Goal: Task Accomplishment & Management: Manage account settings

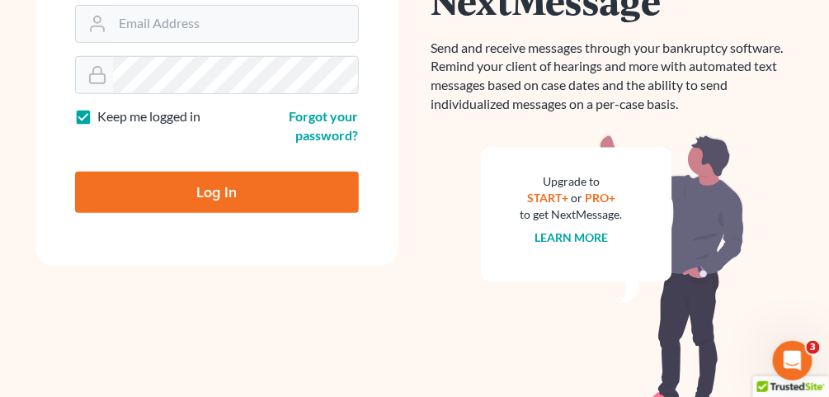
scroll to position [264, 0]
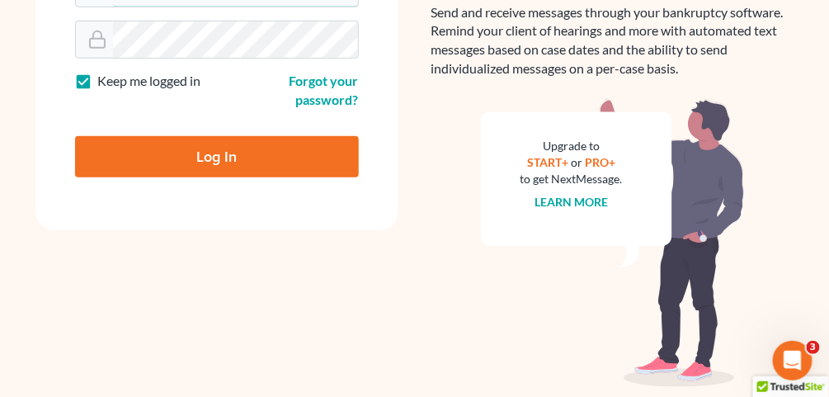
type input "[EMAIL_ADDRESS][DOMAIN_NAME]"
click at [204, 149] on input "Log In" at bounding box center [217, 156] width 284 height 41
type input "Thinking..."
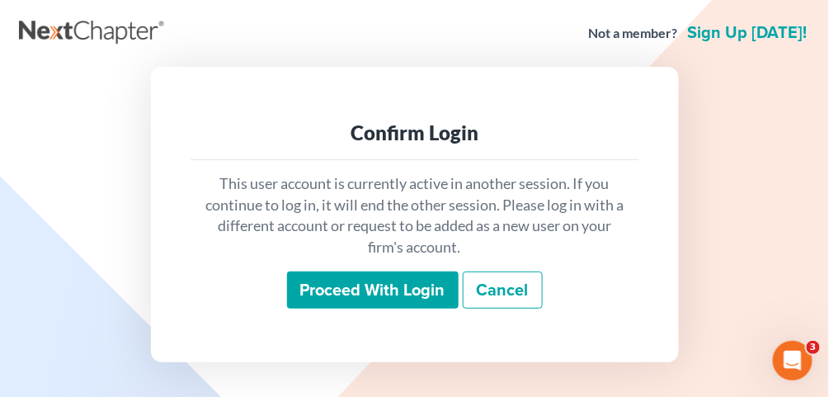
click at [352, 300] on input "Proceed with login" at bounding box center [373, 290] width 172 height 38
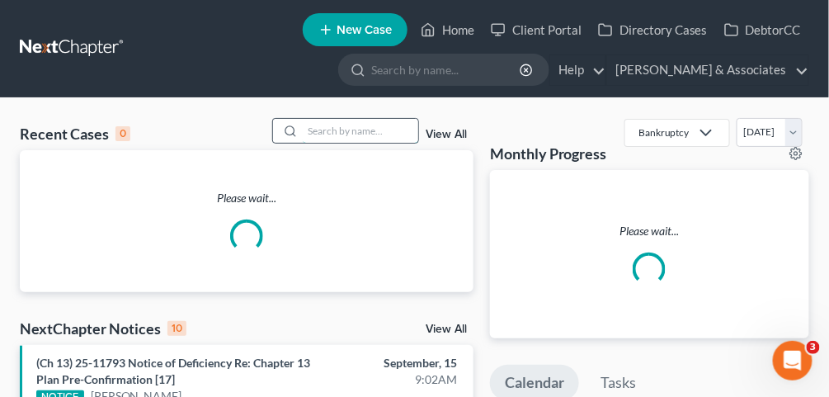
click at [373, 135] on input "search" at bounding box center [361, 131] width 116 height 24
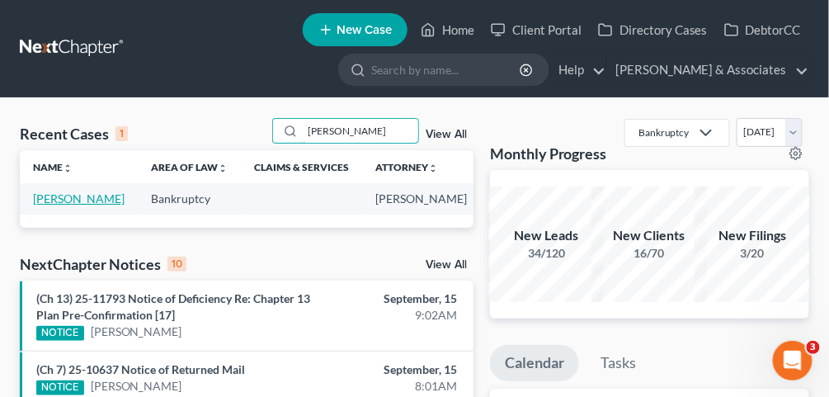
type input "ropp"
click at [46, 205] on link "Ropp, Leila" at bounding box center [79, 198] width 92 height 14
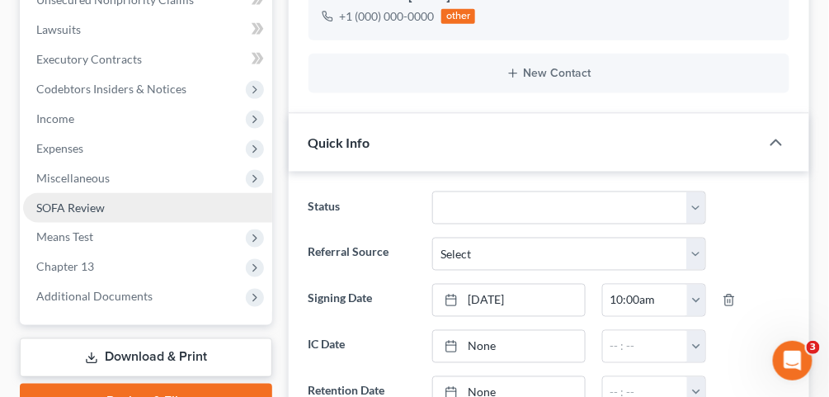
scroll to position [462, 0]
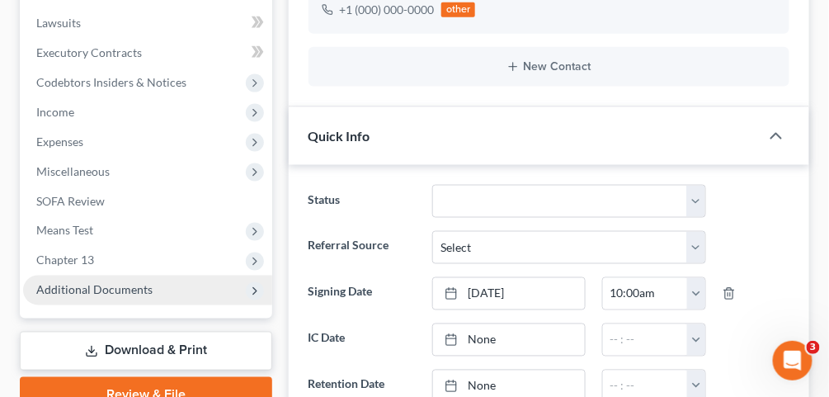
click at [202, 289] on span "Additional Documents" at bounding box center [147, 291] width 249 height 30
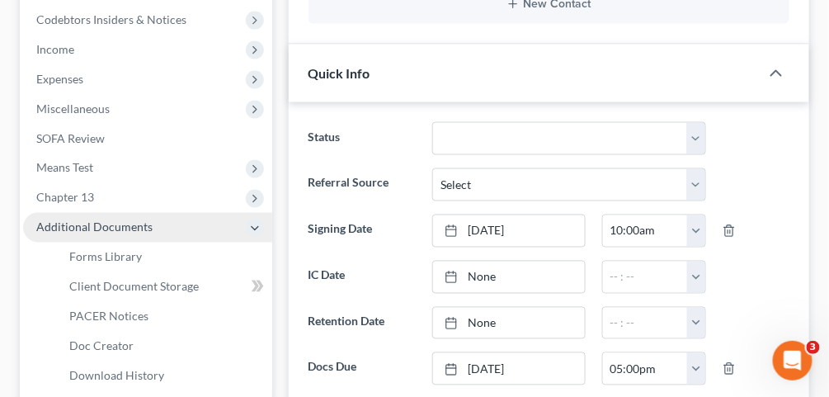
scroll to position [528, 0]
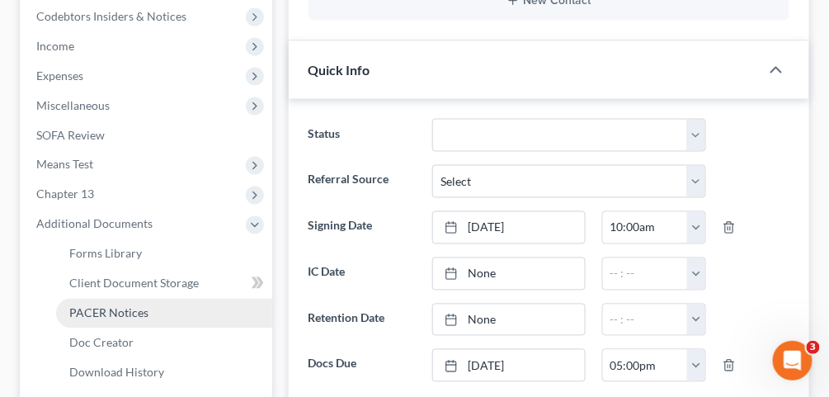
click at [168, 309] on link "PACER Notices" at bounding box center [164, 314] width 216 height 30
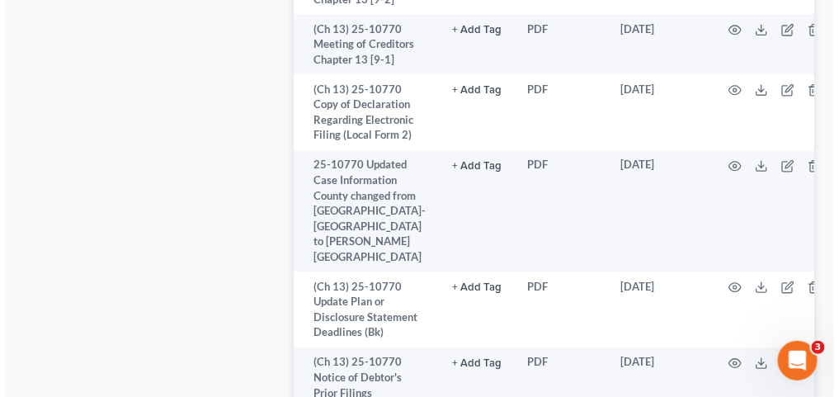
scroll to position [1386, 0]
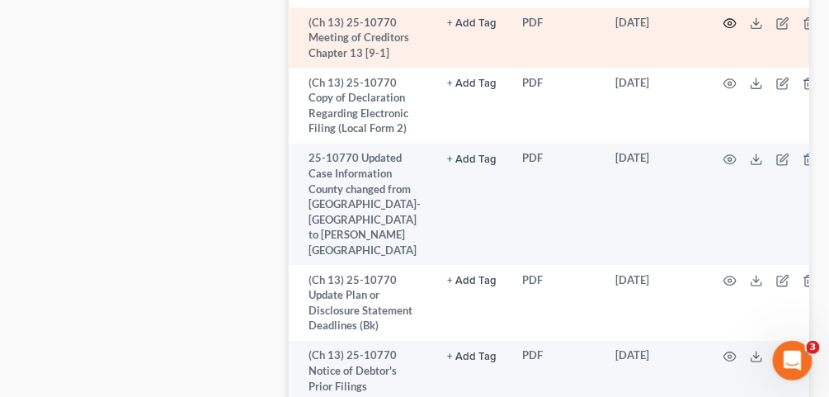
click at [724, 30] on icon "button" at bounding box center [730, 23] width 13 height 13
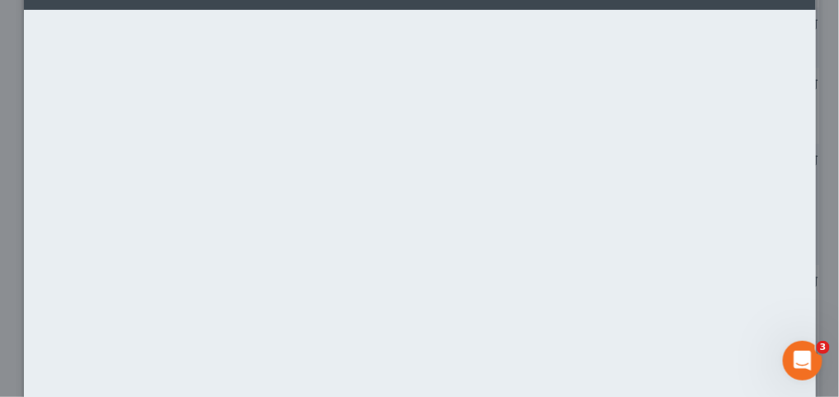
scroll to position [132, 0]
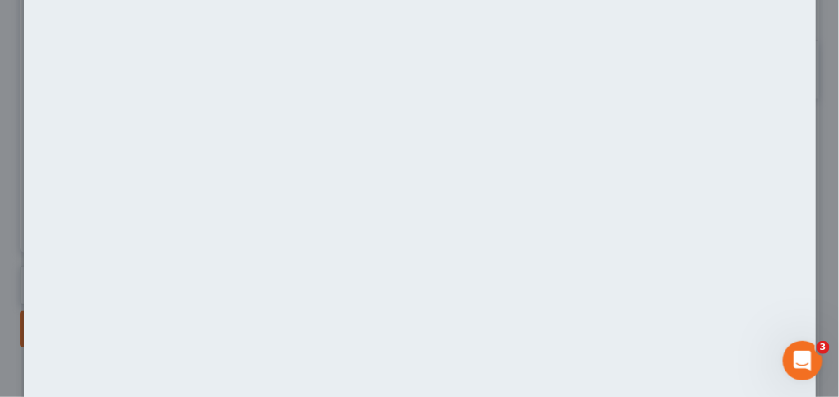
scroll to position [1812, 0]
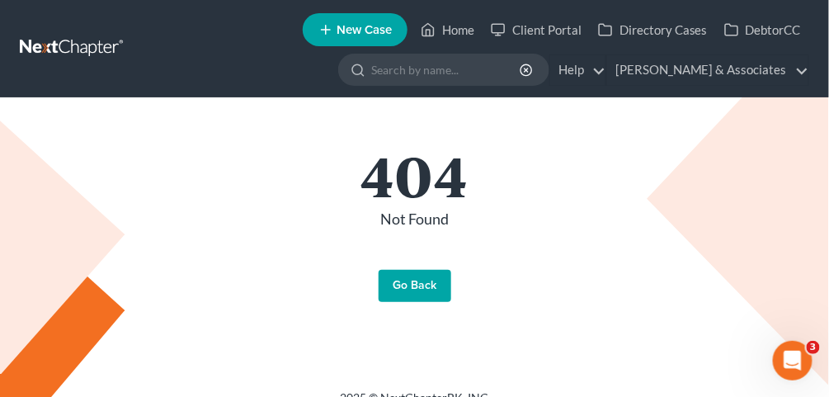
click at [421, 281] on link "Go Back" at bounding box center [415, 286] width 73 height 33
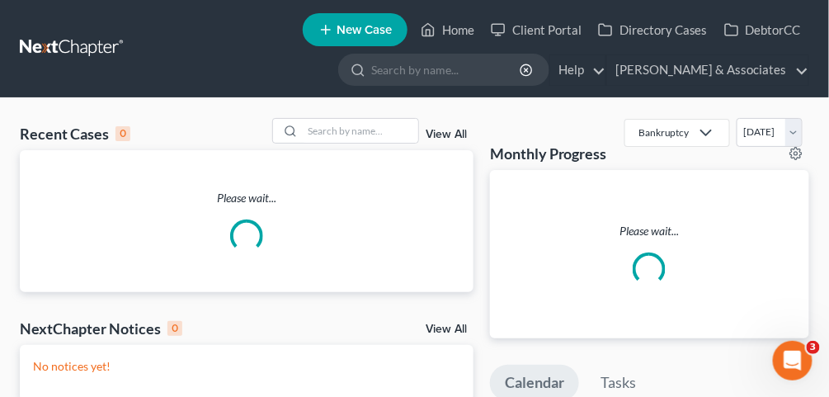
scroll to position [66, 0]
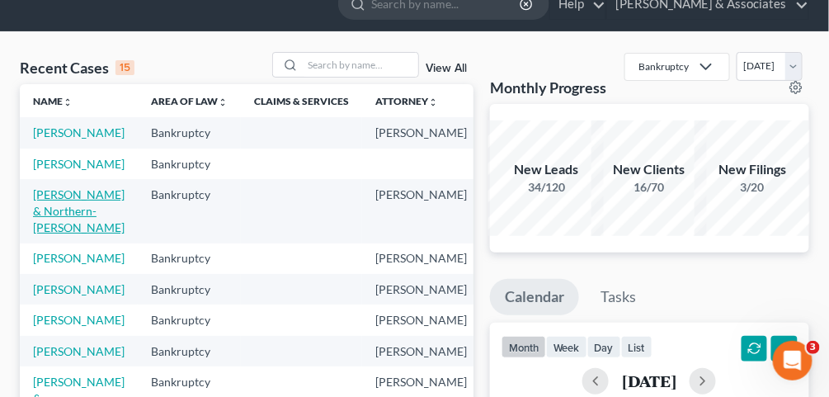
click at [60, 234] on link "[PERSON_NAME] & Northern-[PERSON_NAME]" at bounding box center [79, 210] width 92 height 47
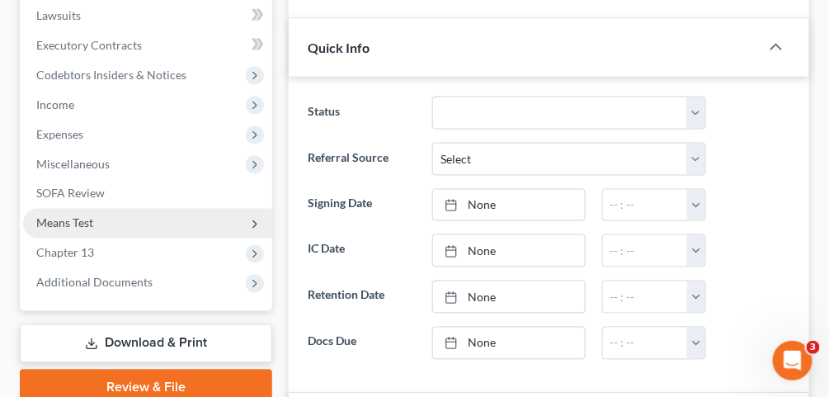
scroll to position [594, 0]
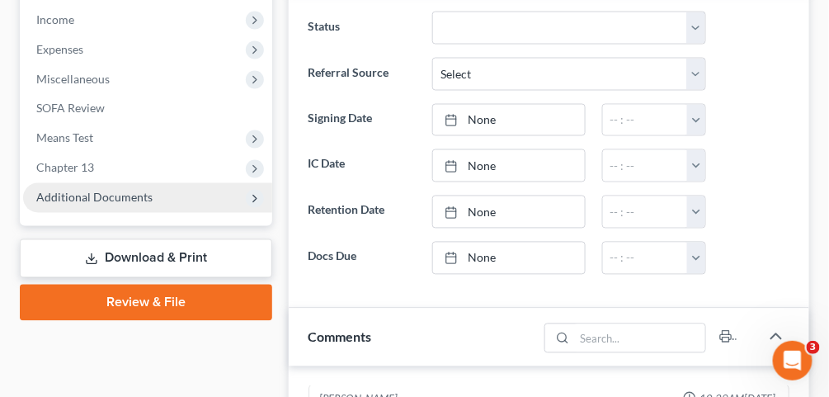
click at [176, 203] on span "Additional Documents" at bounding box center [147, 198] width 249 height 30
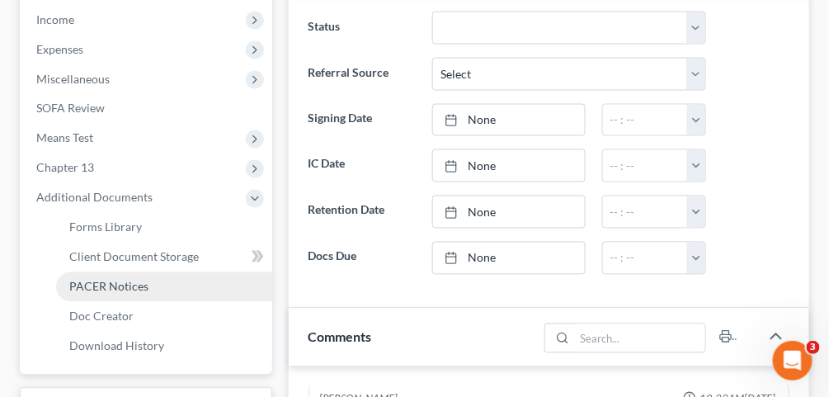
click at [167, 288] on link "PACER Notices" at bounding box center [164, 287] width 216 height 30
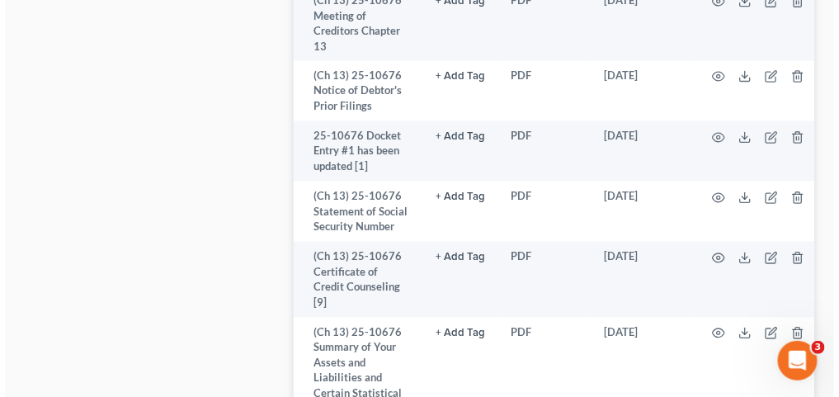
scroll to position [2508, 0]
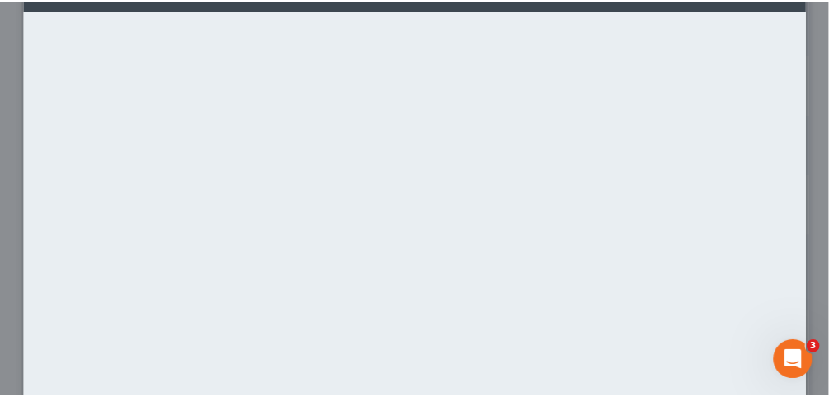
scroll to position [0, 0]
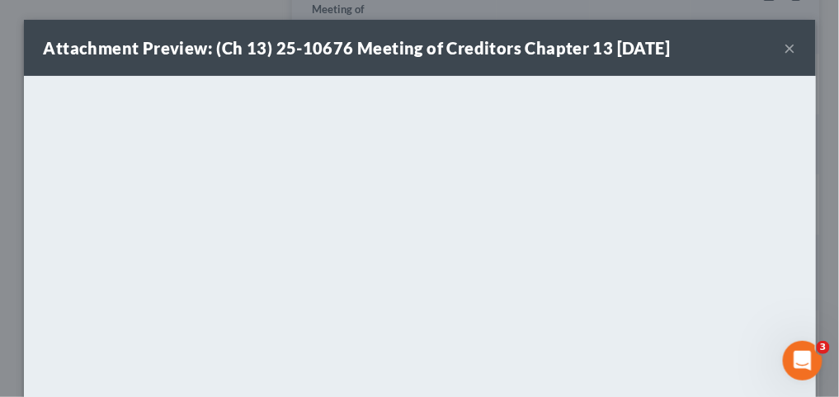
click at [785, 50] on button "×" at bounding box center [791, 48] width 12 height 20
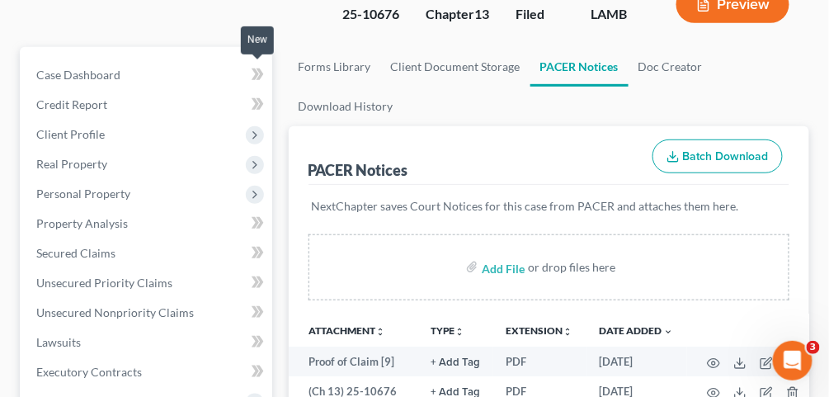
scroll to position [66, 0]
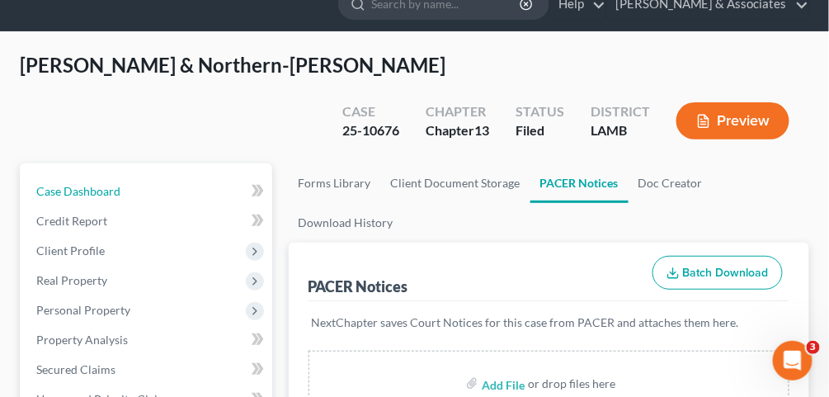
drag, startPoint x: 154, startPoint y: 186, endPoint x: 183, endPoint y: 1, distance: 187.9
click at [154, 186] on link "Case Dashboard" at bounding box center [147, 192] width 249 height 30
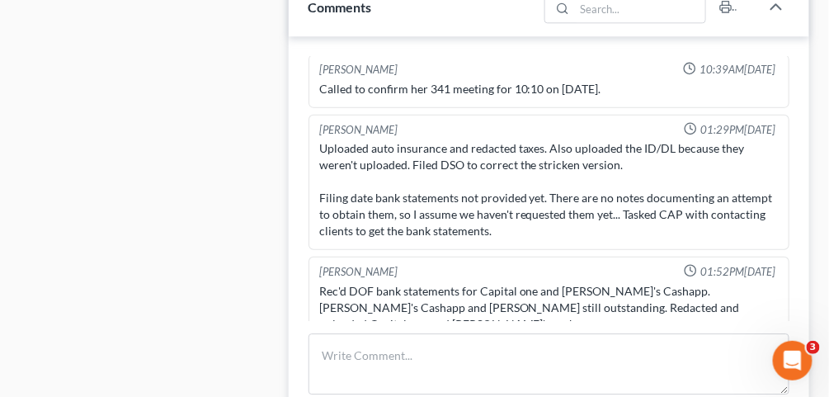
scroll to position [990, 0]
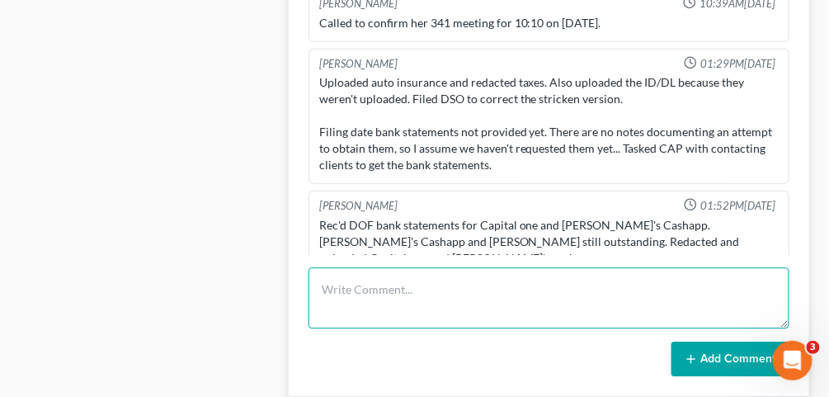
click at [359, 301] on textarea at bounding box center [549, 297] width 481 height 61
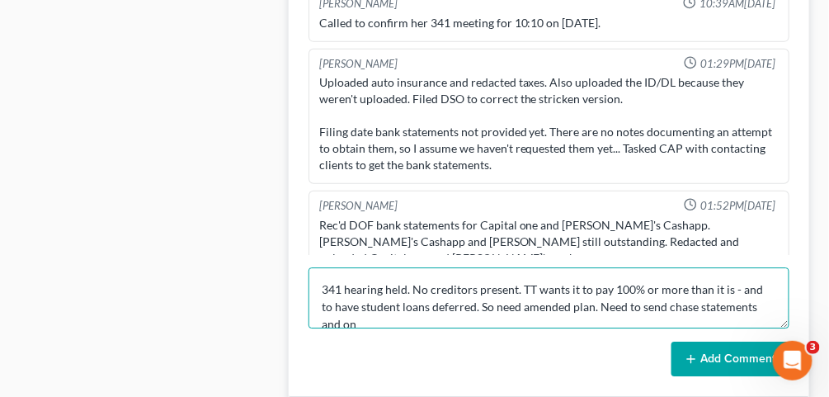
scroll to position [2, 0]
type textarea "341 hearing held. No creditors present. TT wants it to pay 100% or more than it…"
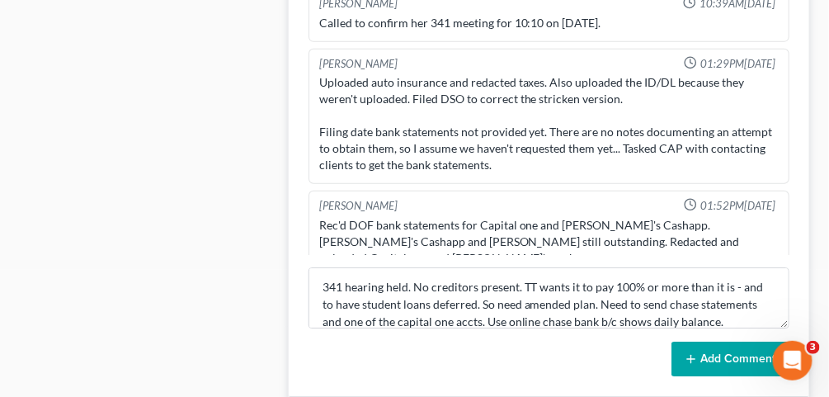
click at [724, 354] on button "Add Comment" at bounding box center [731, 359] width 118 height 35
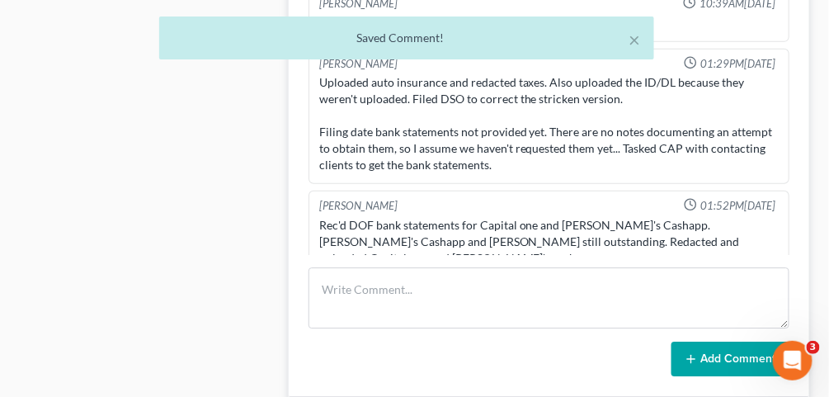
scroll to position [1627, 0]
